Goal: Information Seeking & Learning: Find specific fact

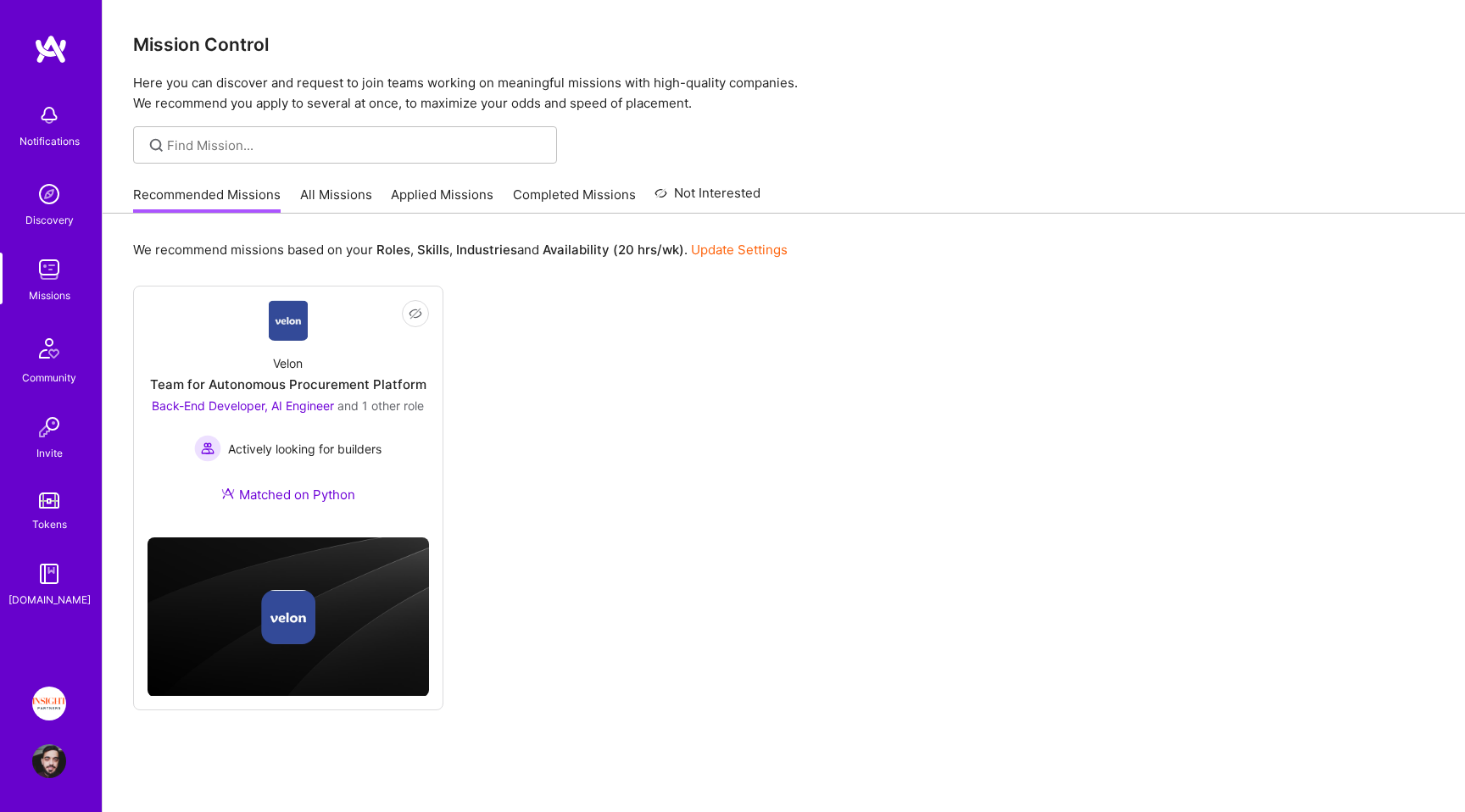
click at [421, 197] on link "Applied Missions" at bounding box center [441, 200] width 102 height 28
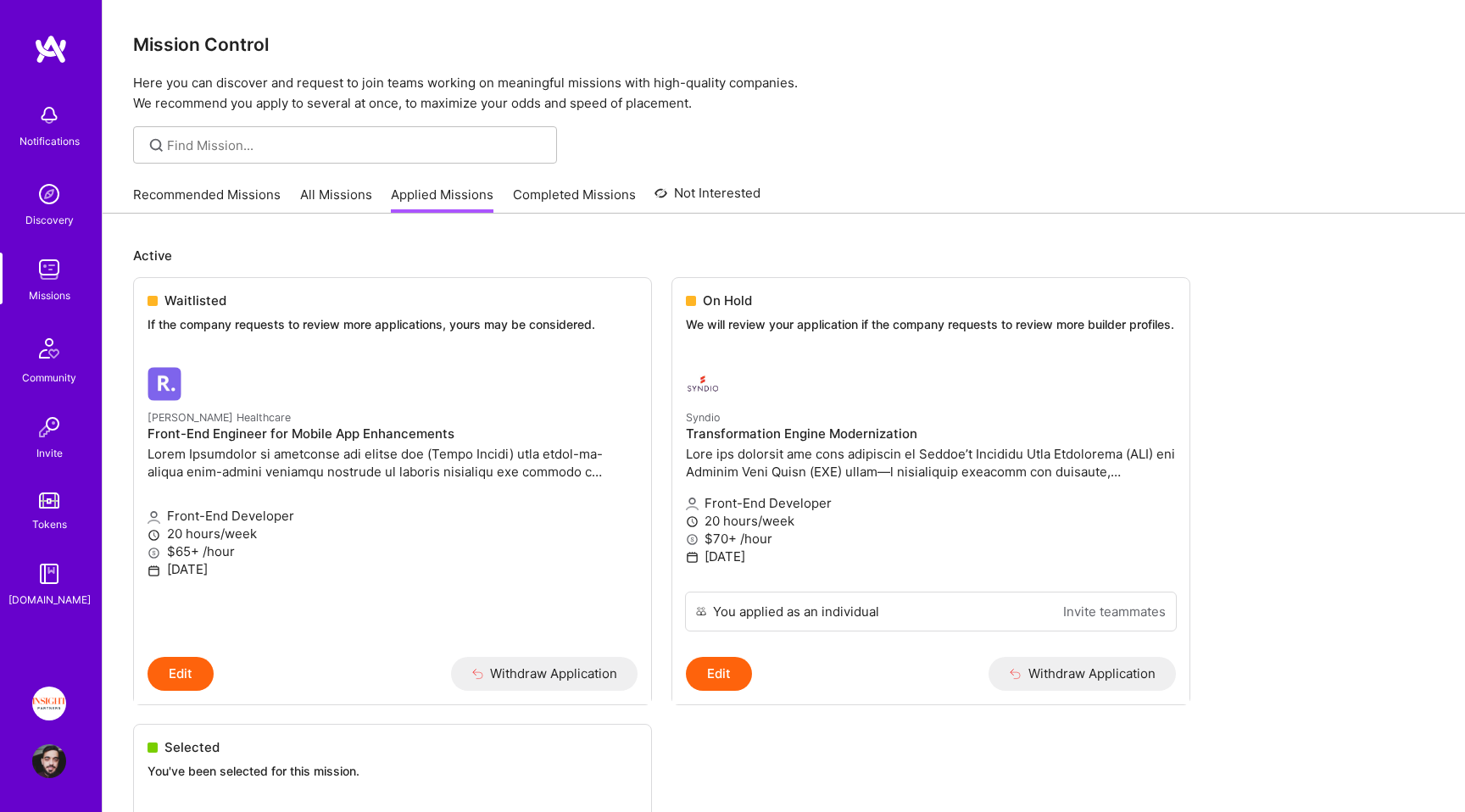
click at [374, 187] on div "Recommended Missions All Missions Applied Missions Completed Missions Not Inter…" at bounding box center [447, 194] width 627 height 36
click at [324, 199] on link "All Missions" at bounding box center [336, 200] width 72 height 28
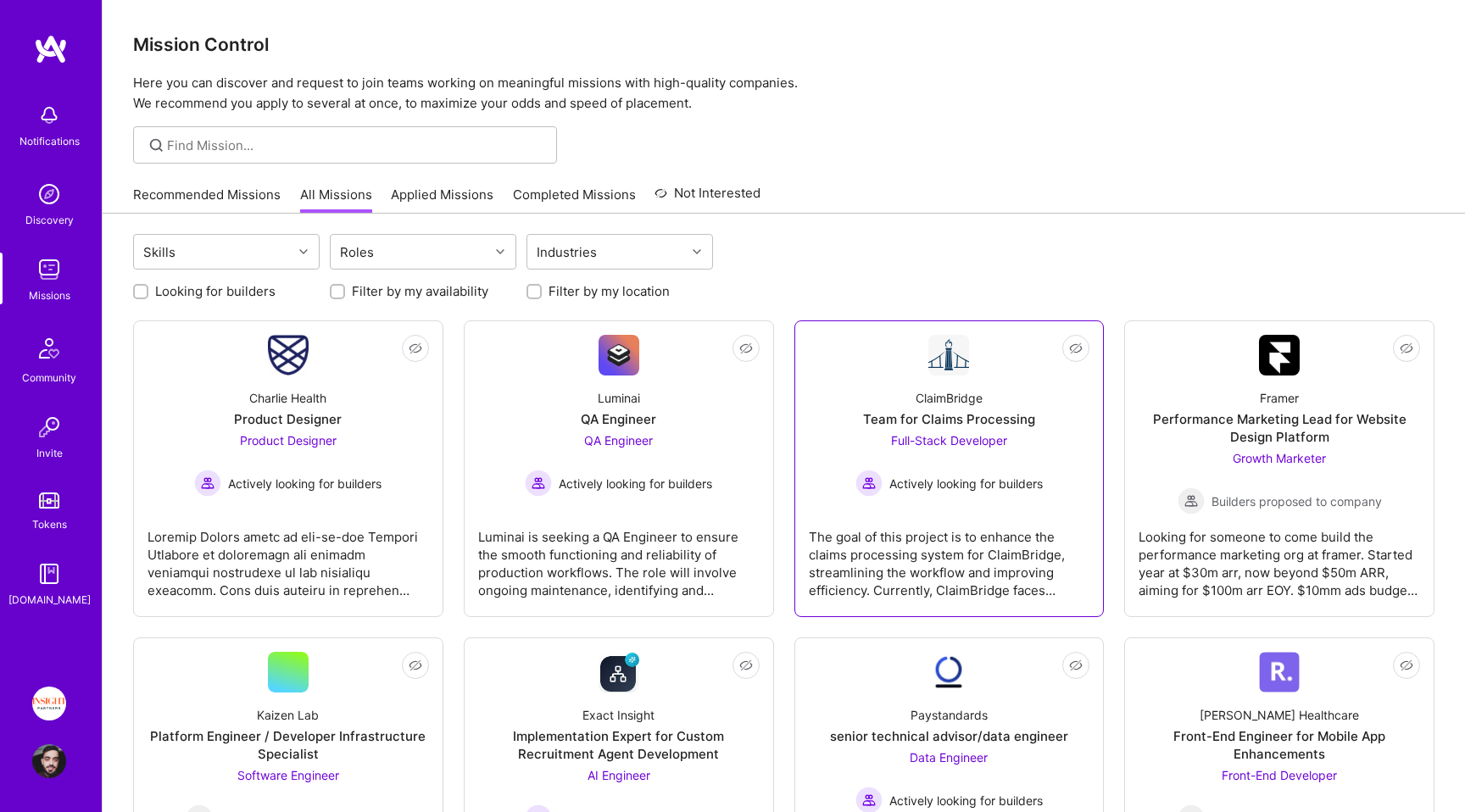
click at [992, 484] on span "Actively looking for builders" at bounding box center [966, 483] width 154 height 18
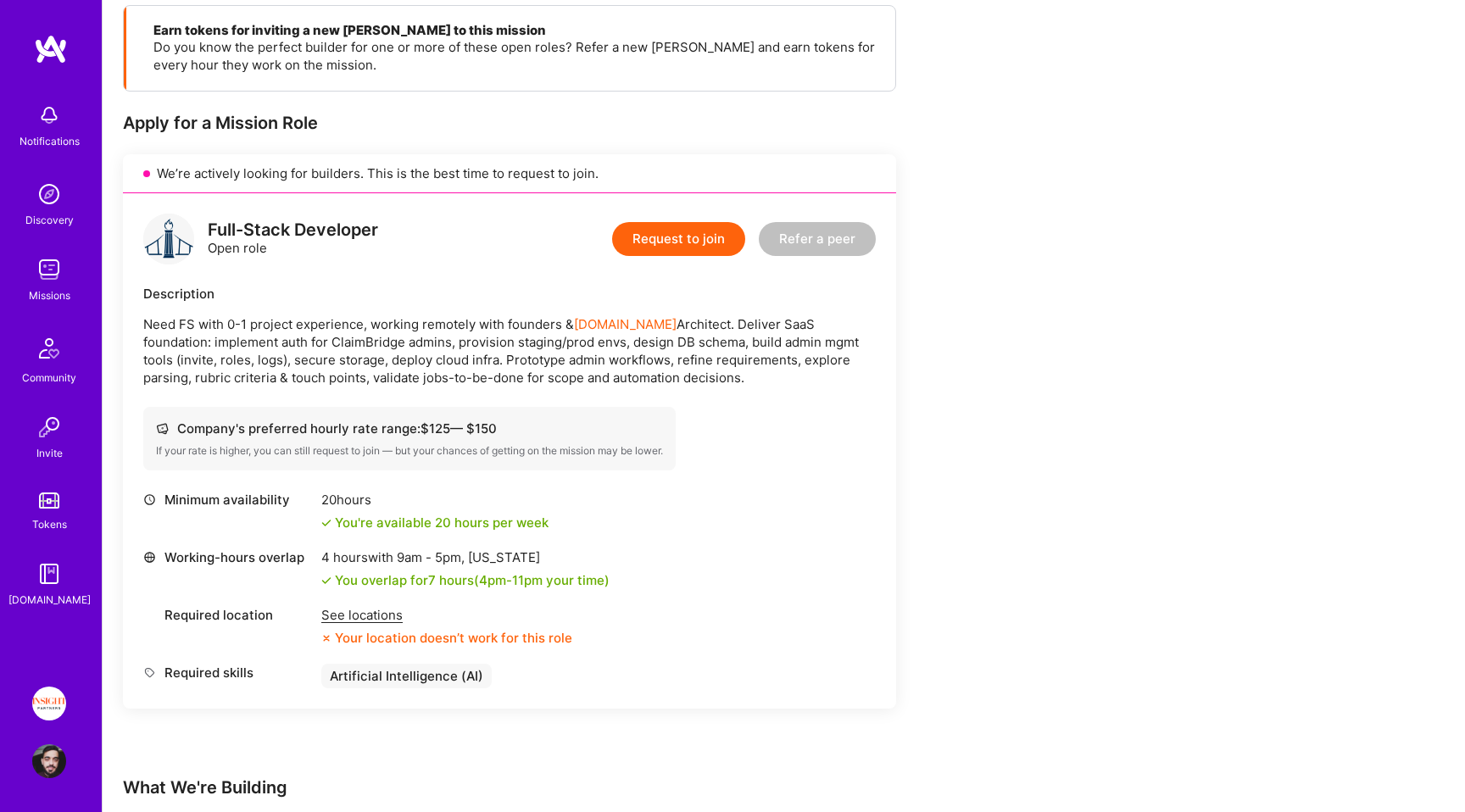
scroll to position [246, 0]
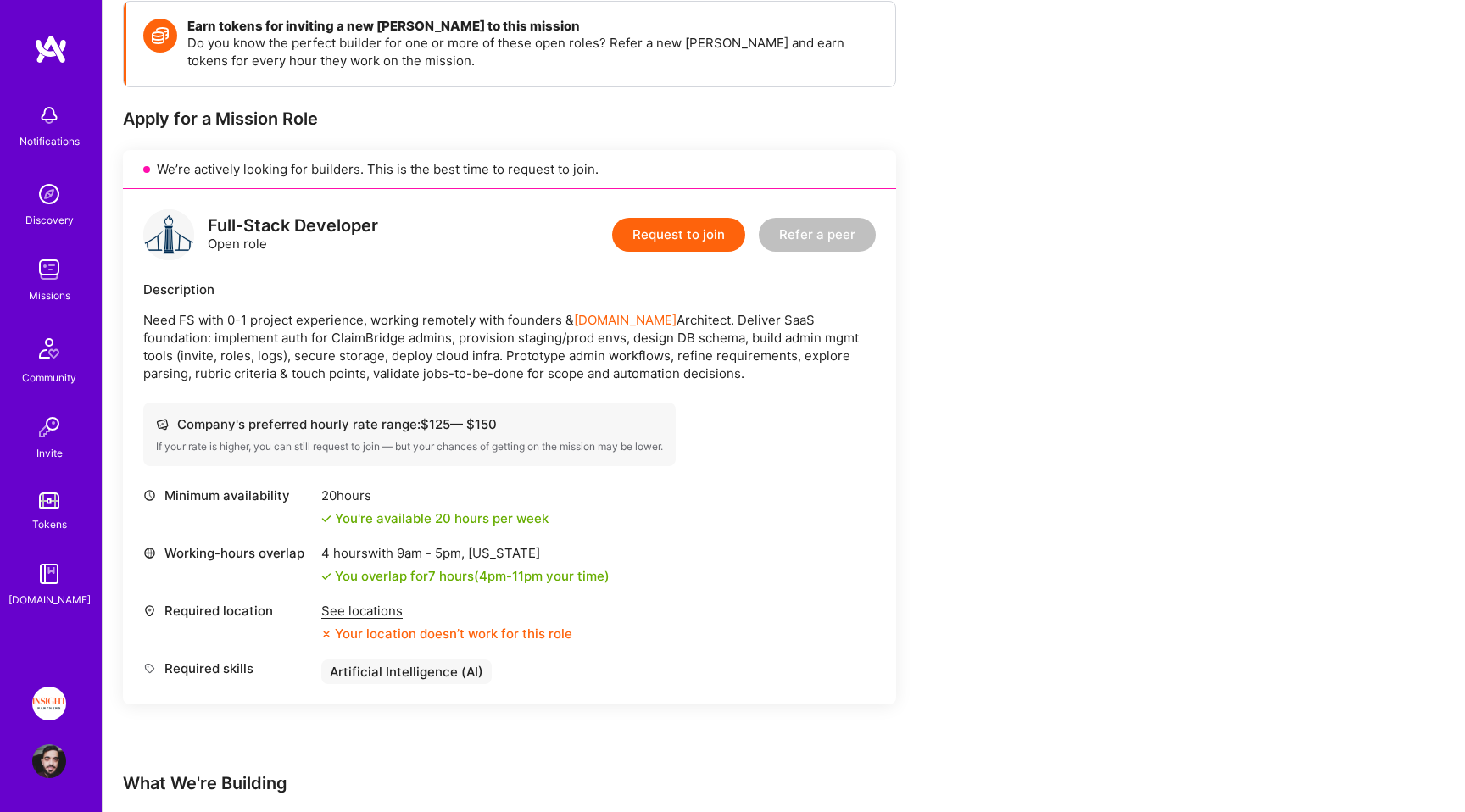
click at [360, 609] on div "See locations" at bounding box center [447, 610] width 251 height 18
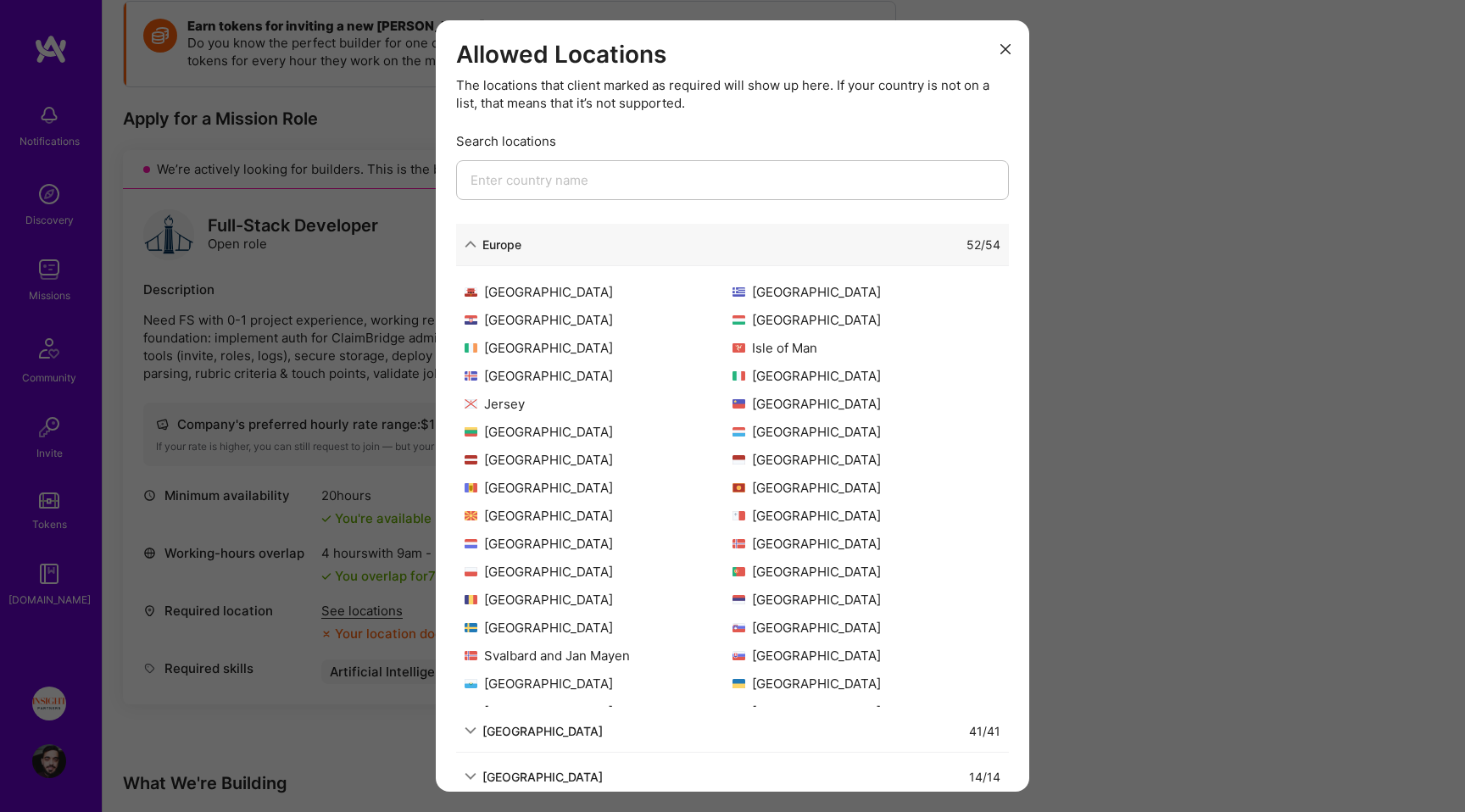
scroll to position [281, 0]
click at [556, 771] on div "[GEOGRAPHIC_DATA]" at bounding box center [543, 776] width 121 height 18
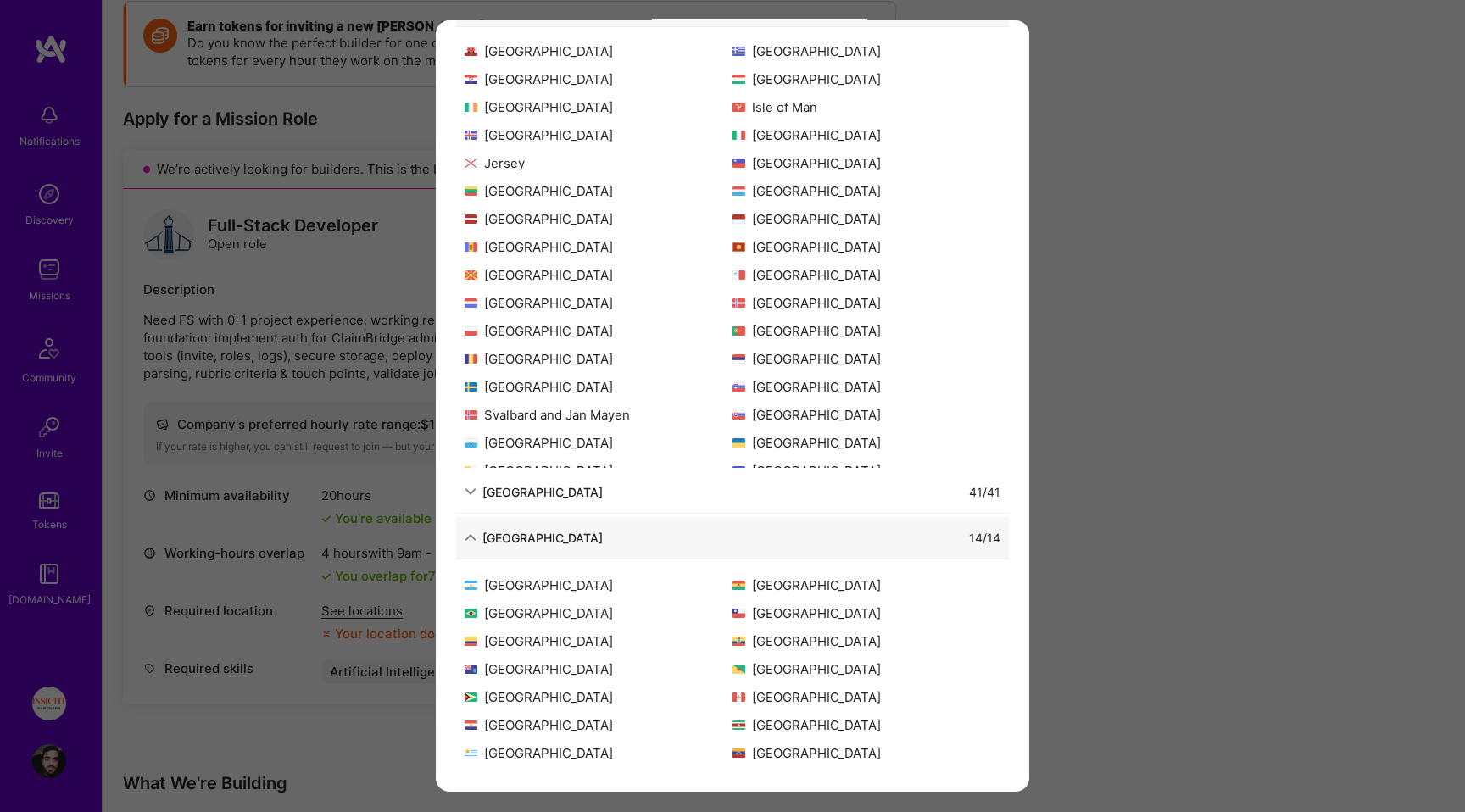
scroll to position [0, 0]
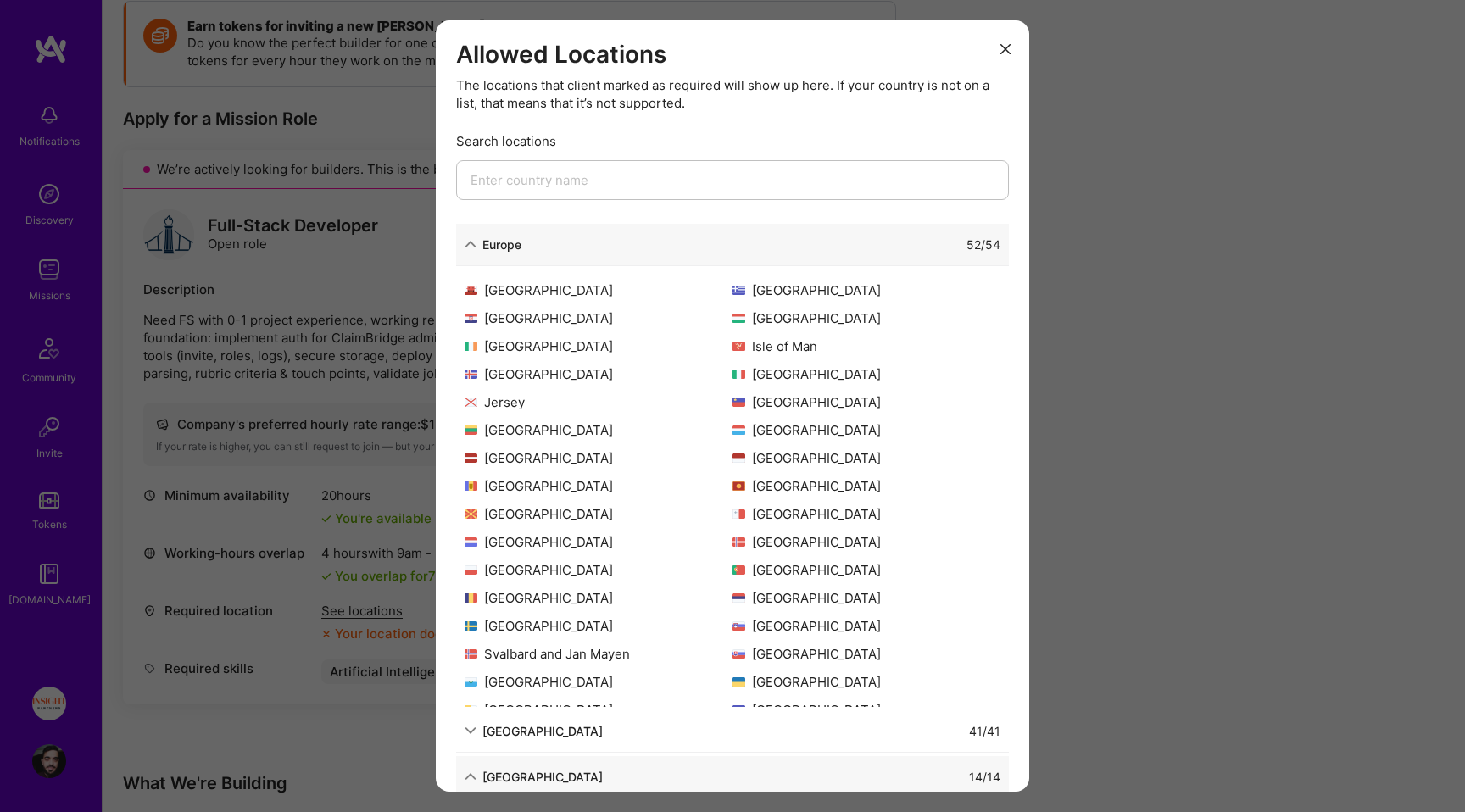
click at [579, 199] on div "modal" at bounding box center [732, 190] width 552 height 60
click at [575, 183] on input "modal" at bounding box center [732, 179] width 552 height 40
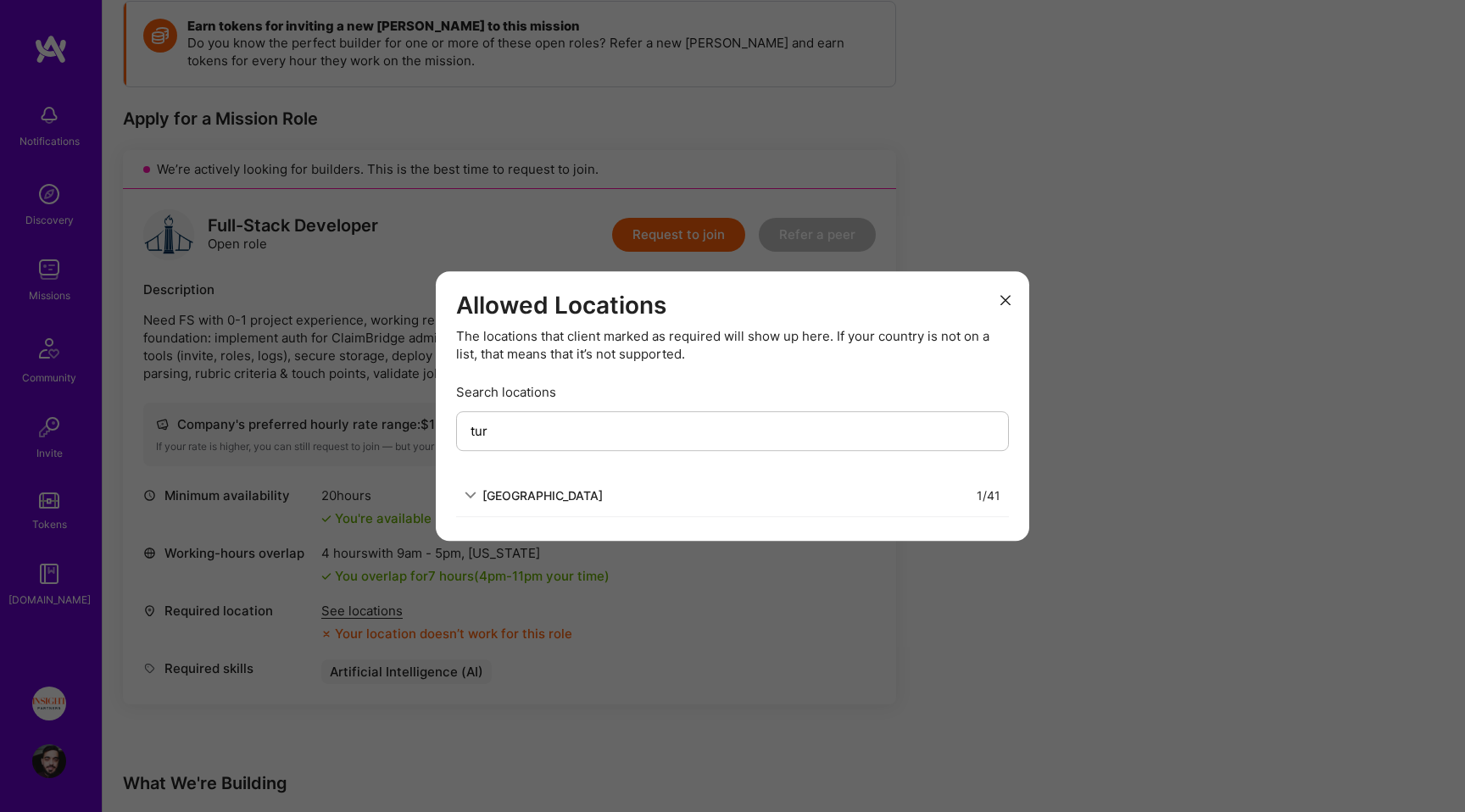
type input "turk"
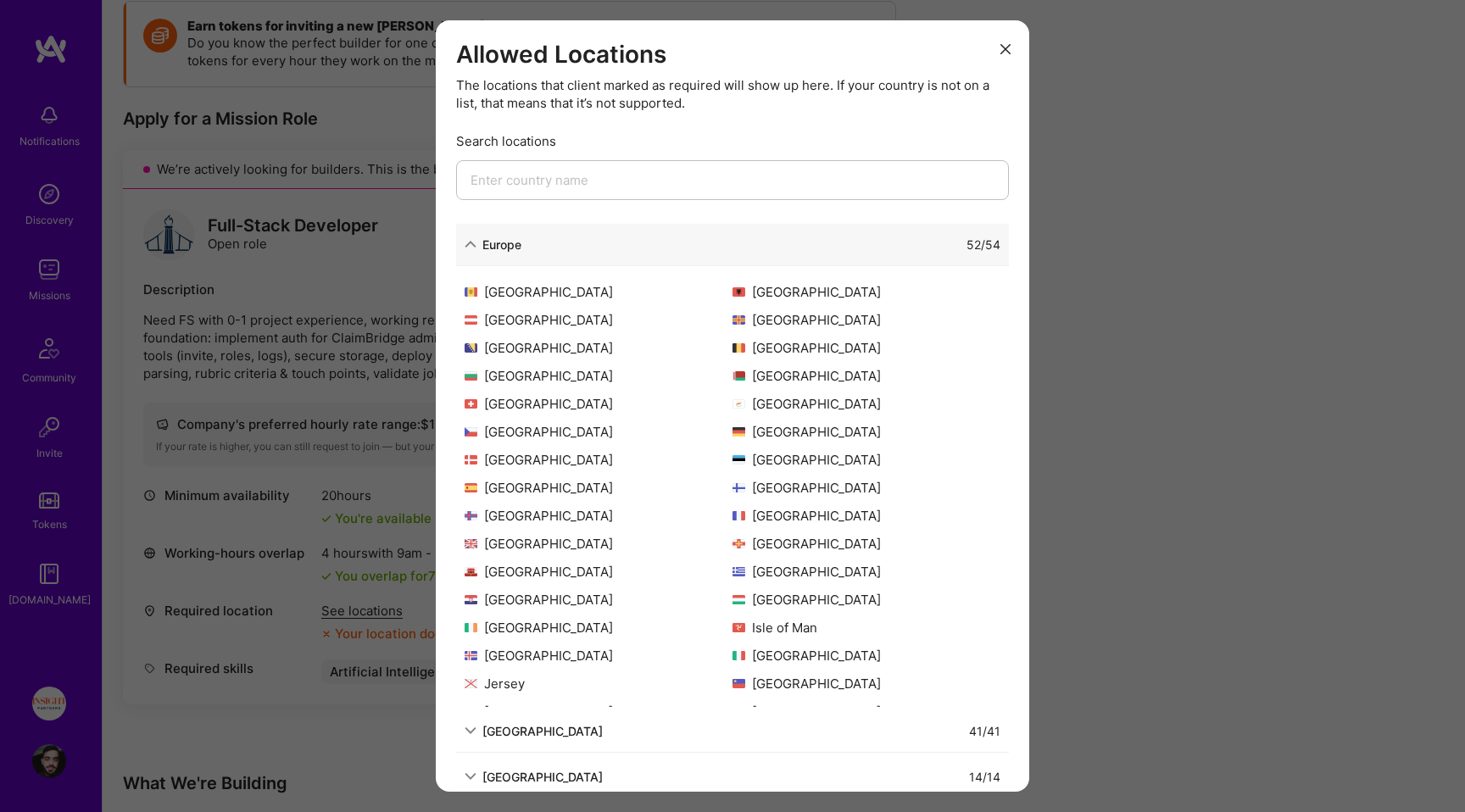
type input "s"
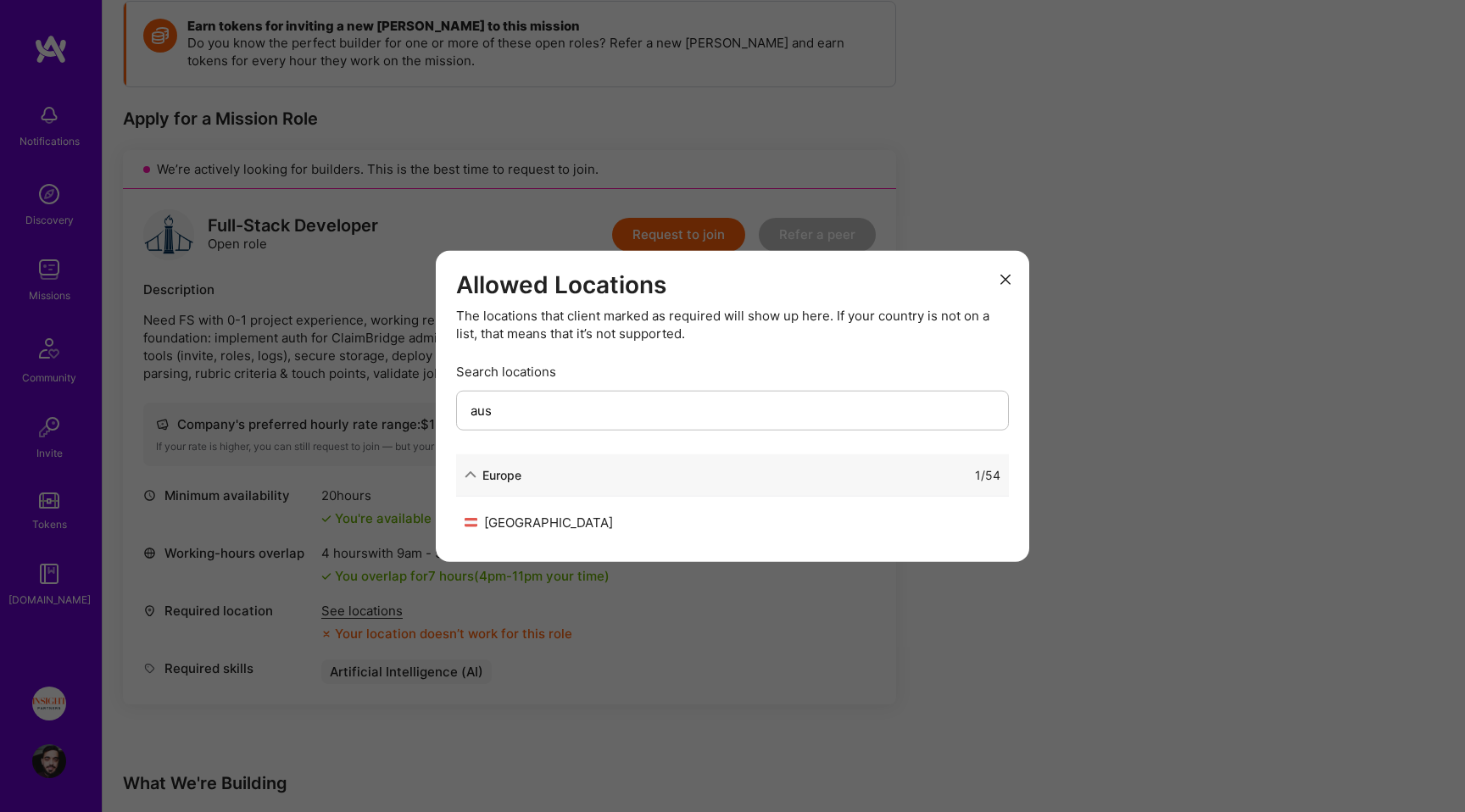
type input "aus"
click at [548, 523] on div "[GEOGRAPHIC_DATA]" at bounding box center [598, 521] width 268 height 18
click at [514, 515] on div "[GEOGRAPHIC_DATA]" at bounding box center [598, 521] width 268 height 18
copy div "[GEOGRAPHIC_DATA]"
